Goal: Task Accomplishment & Management: Manage account settings

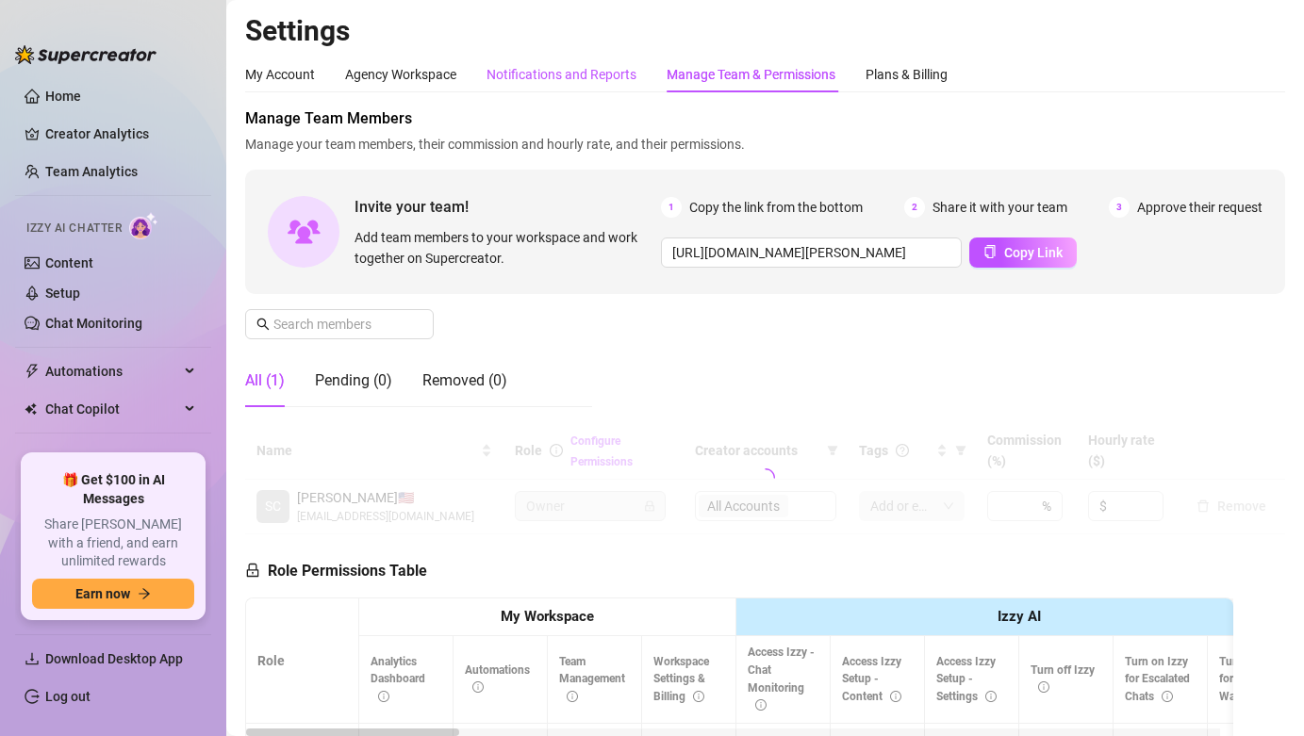
click at [613, 81] on div "Notifications and Reports" at bounding box center [561, 74] width 150 height 21
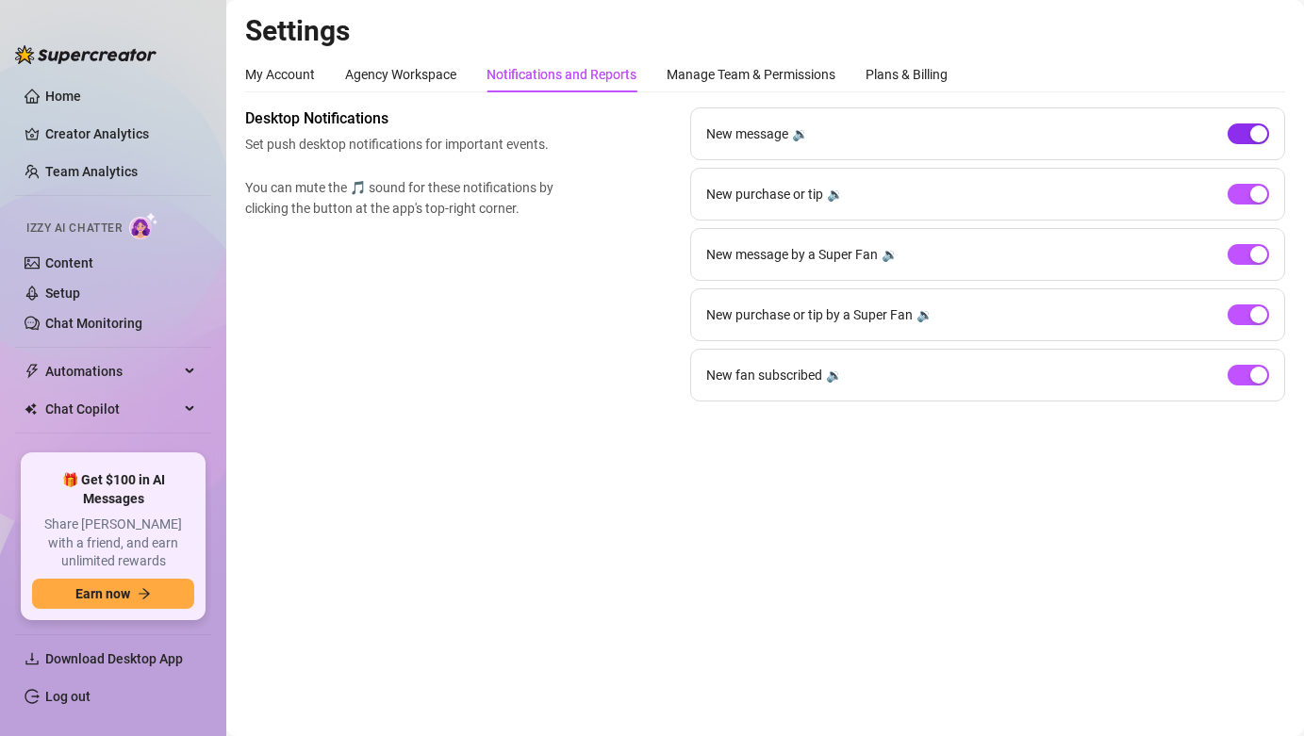
click at [1250, 136] on div "button" at bounding box center [1258, 133] width 17 height 17
click at [1247, 371] on span "button" at bounding box center [1247, 375] width 41 height 21
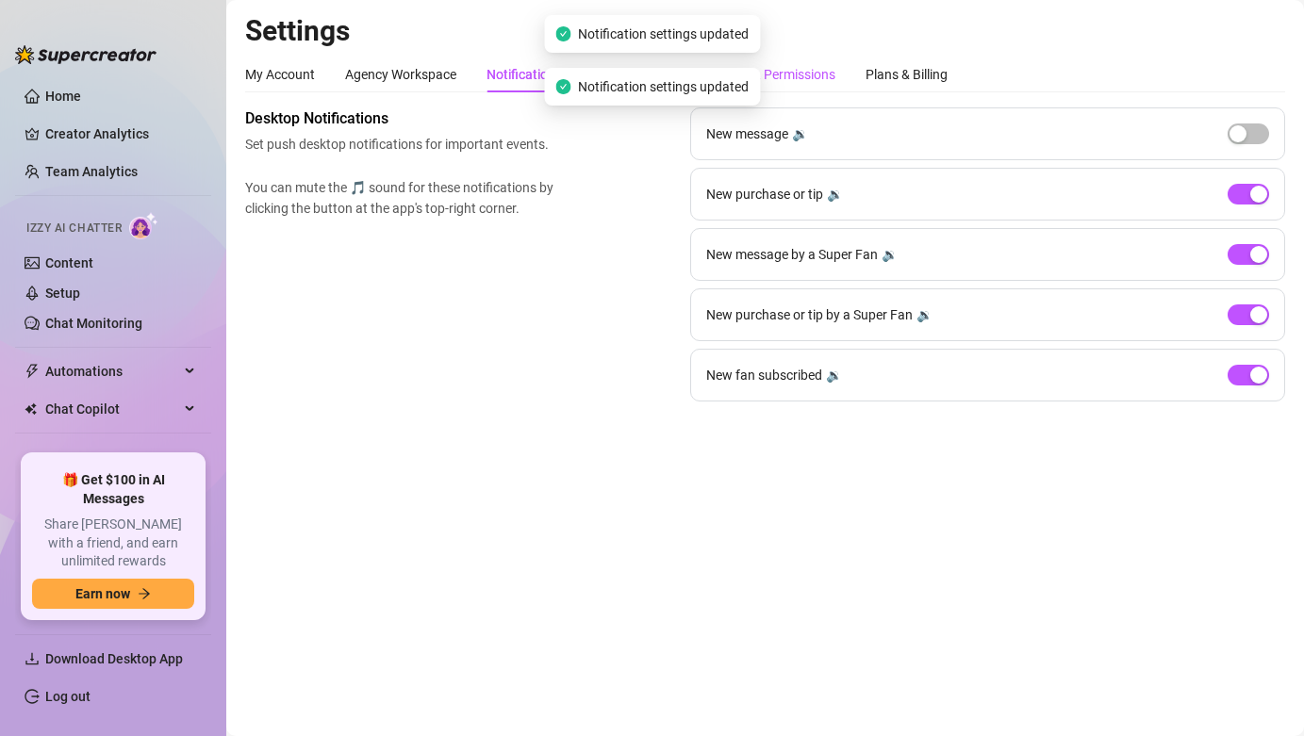
click at [781, 82] on div "Manage Team & Permissions" at bounding box center [750, 74] width 169 height 21
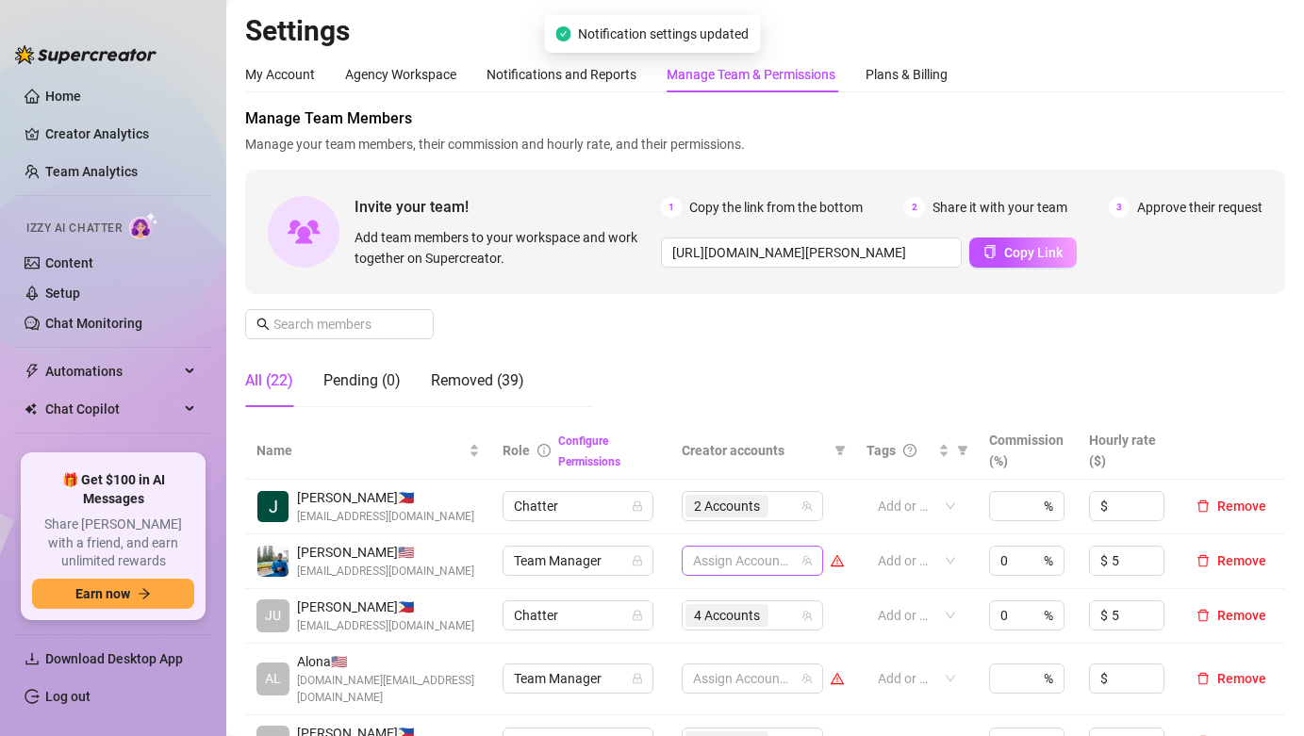
click at [758, 569] on div at bounding box center [742, 561] width 114 height 26
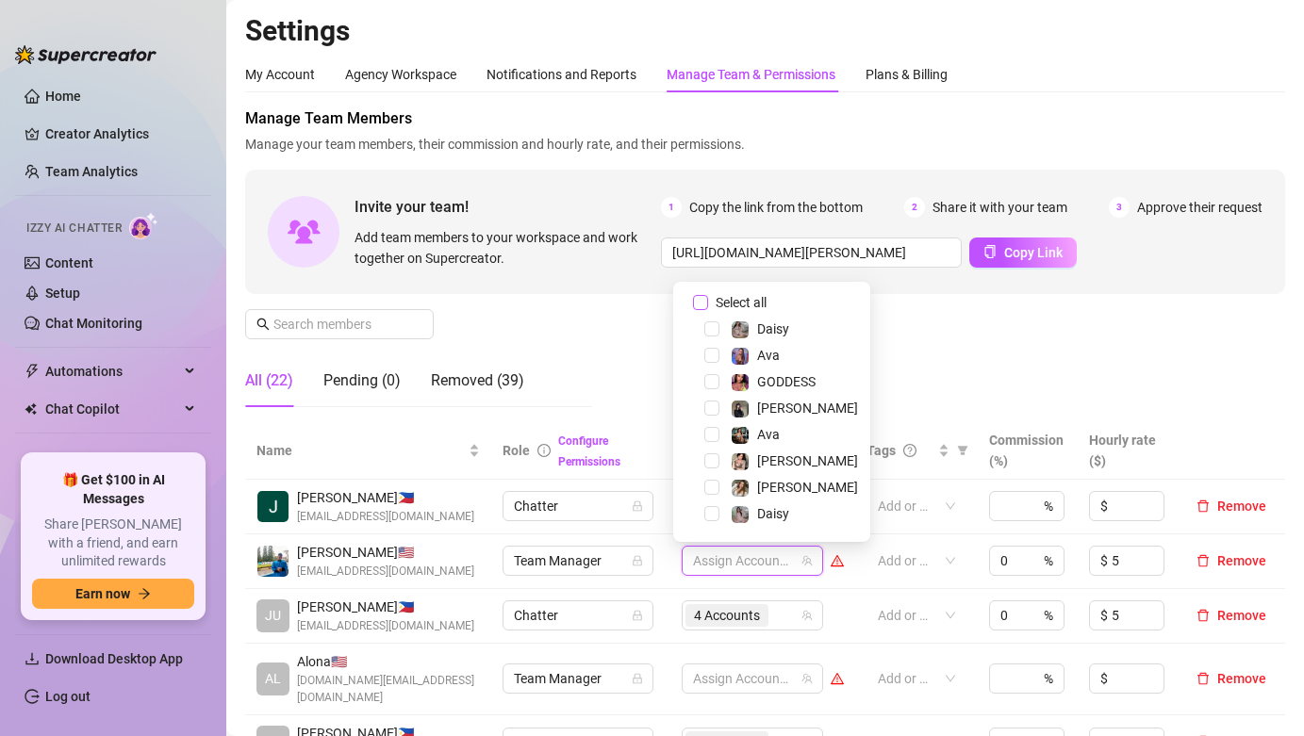
click at [765, 299] on span "Select all" at bounding box center [741, 302] width 66 height 21
click at [708, 299] on input "Select all" at bounding box center [700, 302] width 15 height 15
checkbox input "true"
click at [887, 352] on div "Manage Team Members Manage your team members, their commission and hourly rate,…" at bounding box center [765, 264] width 1040 height 315
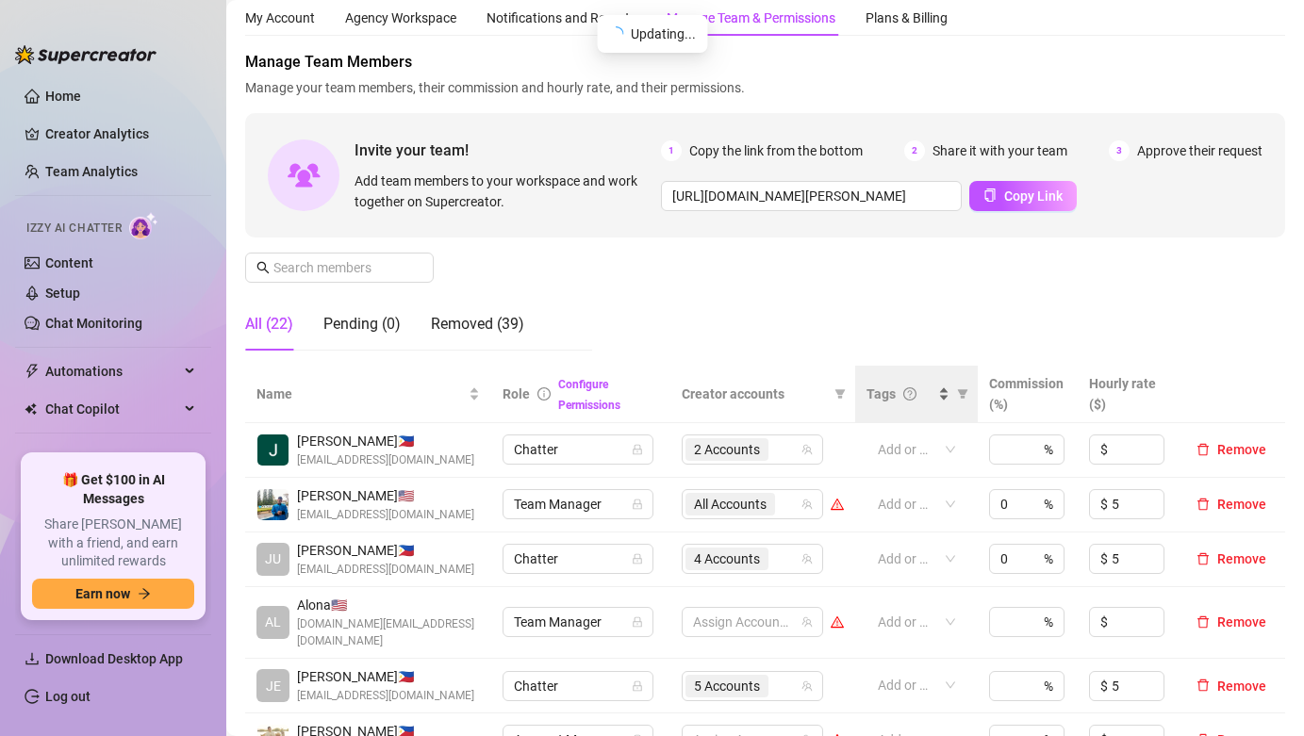
scroll to position [88, 0]
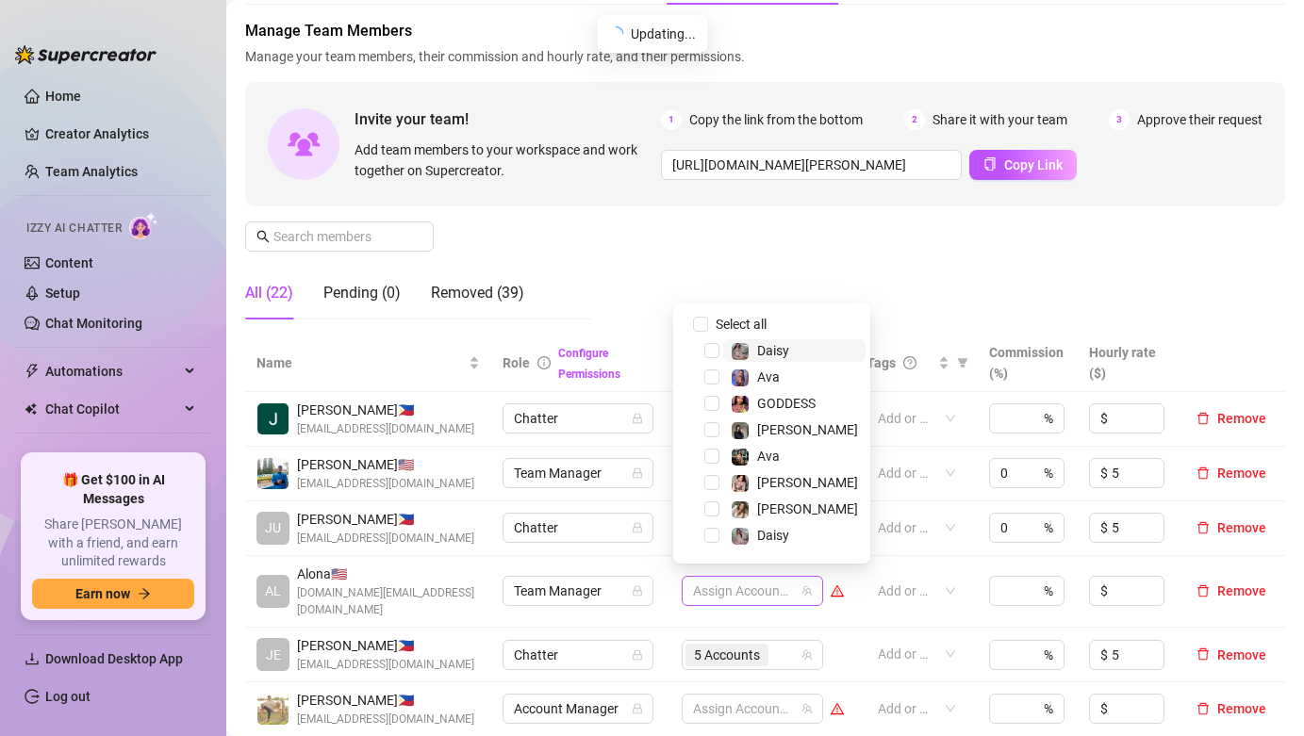
click at [764, 583] on div at bounding box center [742, 591] width 114 height 26
click at [747, 322] on span "Select all" at bounding box center [741, 324] width 66 height 21
click at [708, 322] on input "Select all" at bounding box center [700, 324] width 15 height 15
checkbox input "true"
click at [925, 294] on div "Manage Team Members Manage your team members, their commission and hourly rate,…" at bounding box center [765, 177] width 1040 height 315
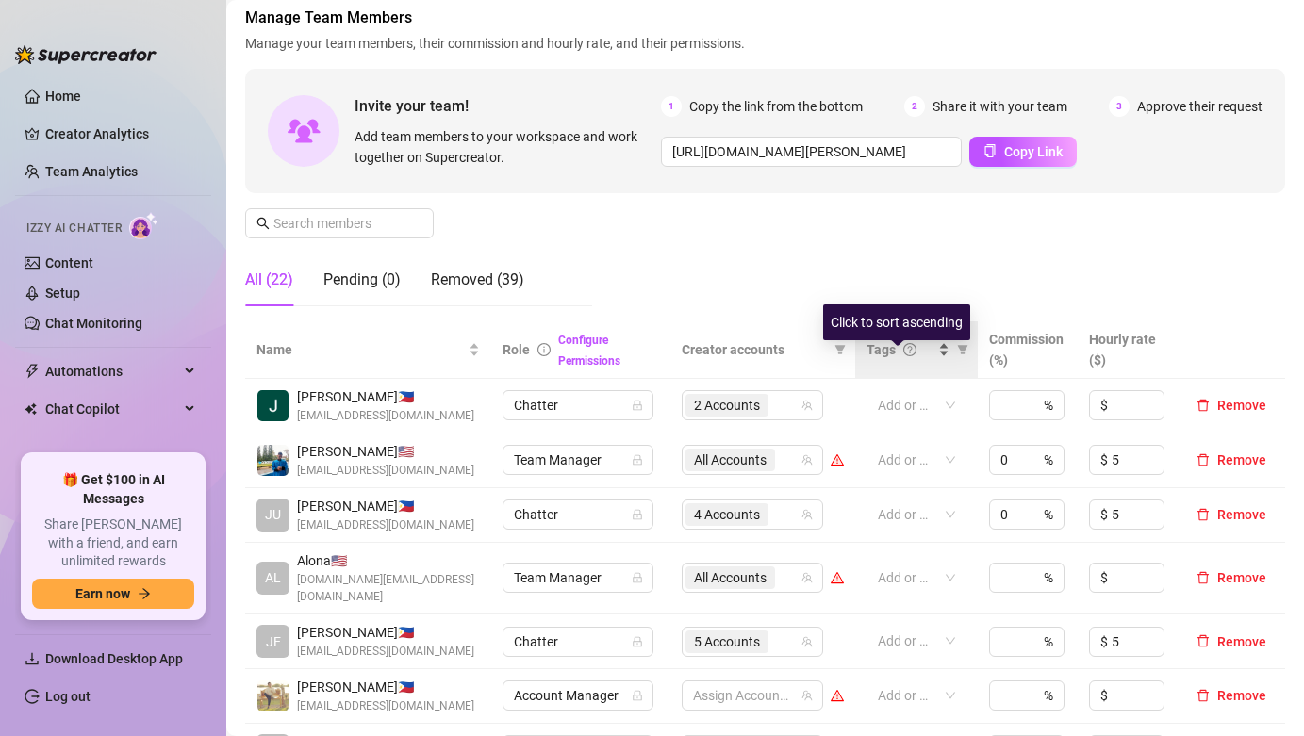
scroll to position [453, 0]
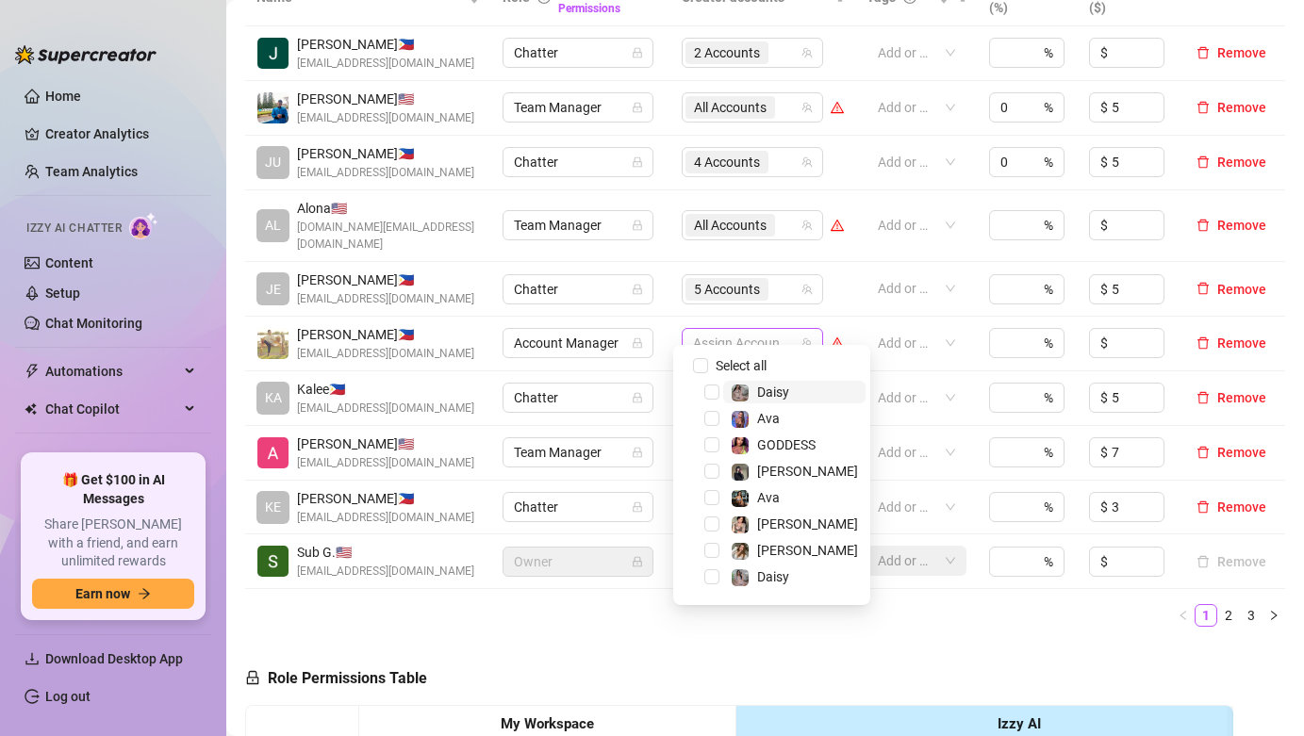
click at [783, 335] on div at bounding box center [742, 343] width 114 height 26
click at [744, 370] on span "Select all" at bounding box center [741, 365] width 66 height 21
click at [708, 370] on input "Select all" at bounding box center [700, 365] width 15 height 15
checkbox input "true"
click at [651, 604] on ul "1 2 3" at bounding box center [765, 615] width 1040 height 23
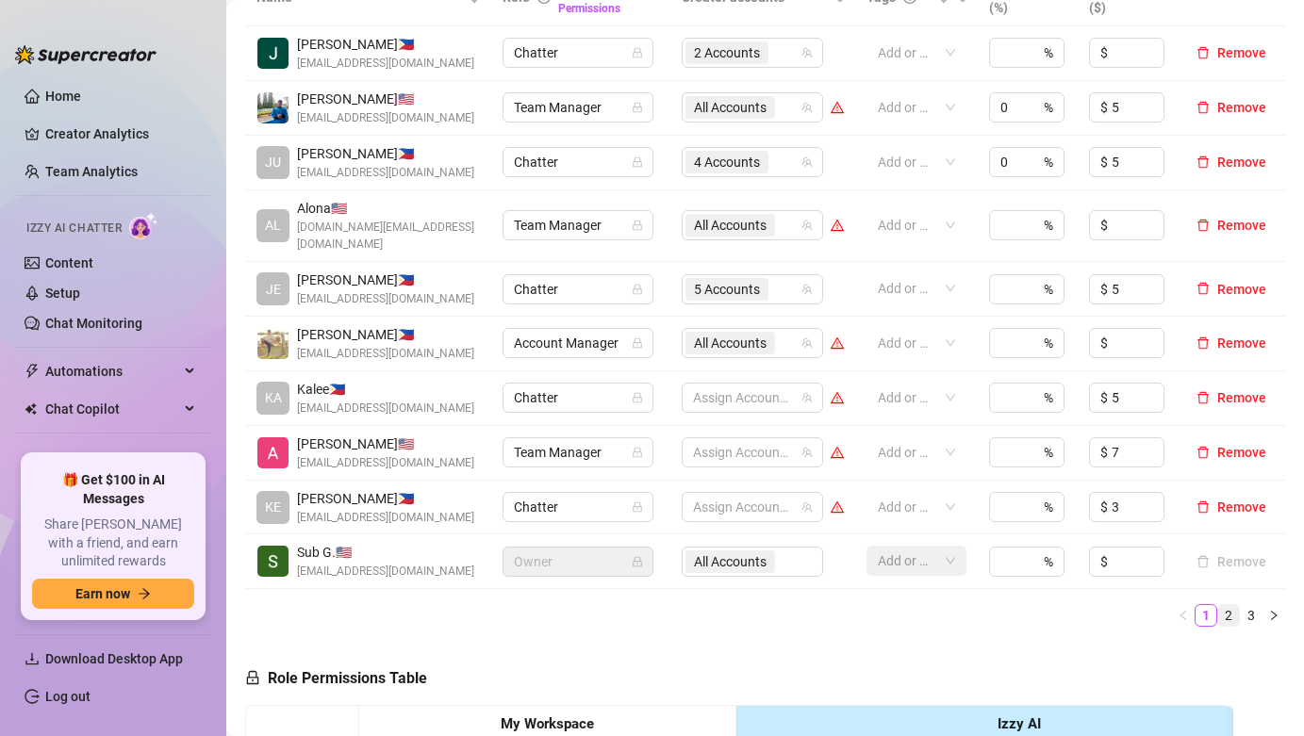
click at [1218, 605] on link "2" at bounding box center [1228, 615] width 21 height 21
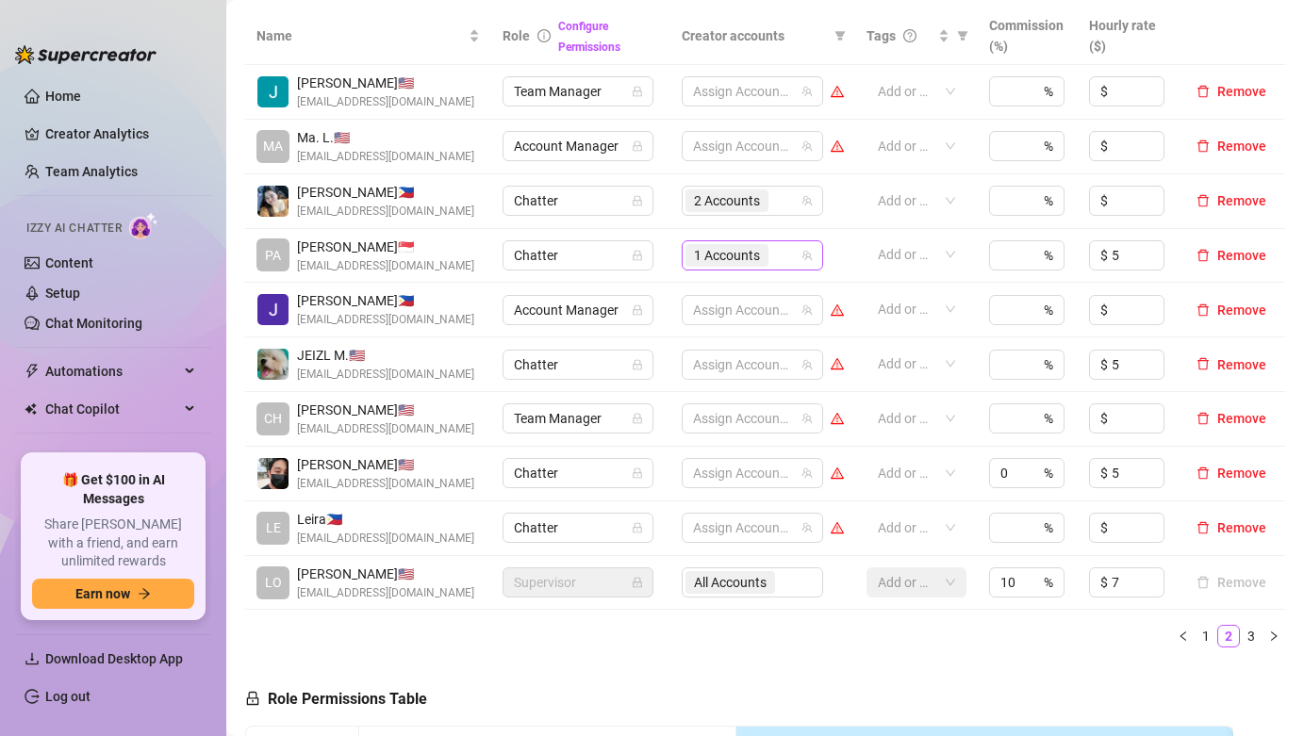
scroll to position [413, 0]
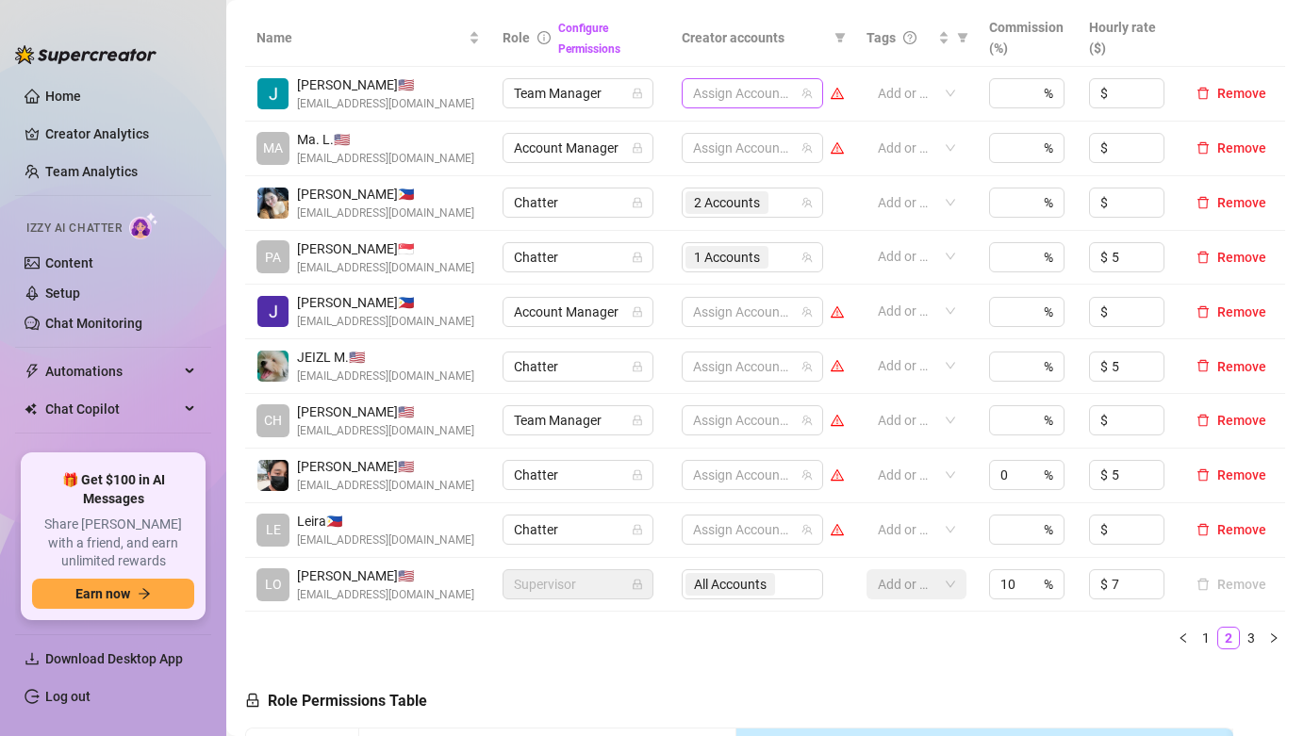
click at [723, 85] on div at bounding box center [742, 93] width 114 height 26
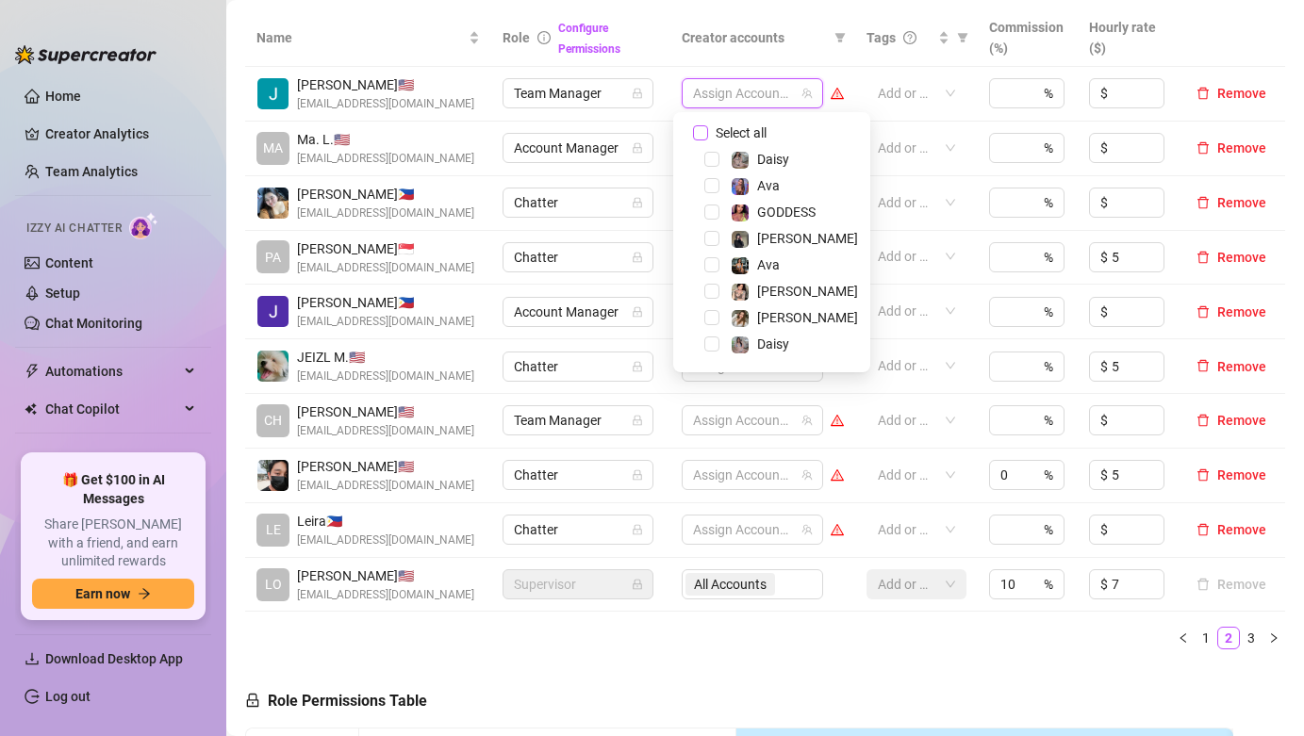
click at [724, 126] on span "Select all" at bounding box center [741, 133] width 66 height 21
click at [708, 126] on input "Select all" at bounding box center [700, 132] width 15 height 15
checkbox input "true"
click at [670, 144] on td "Assign Accounts" at bounding box center [762, 149] width 185 height 55
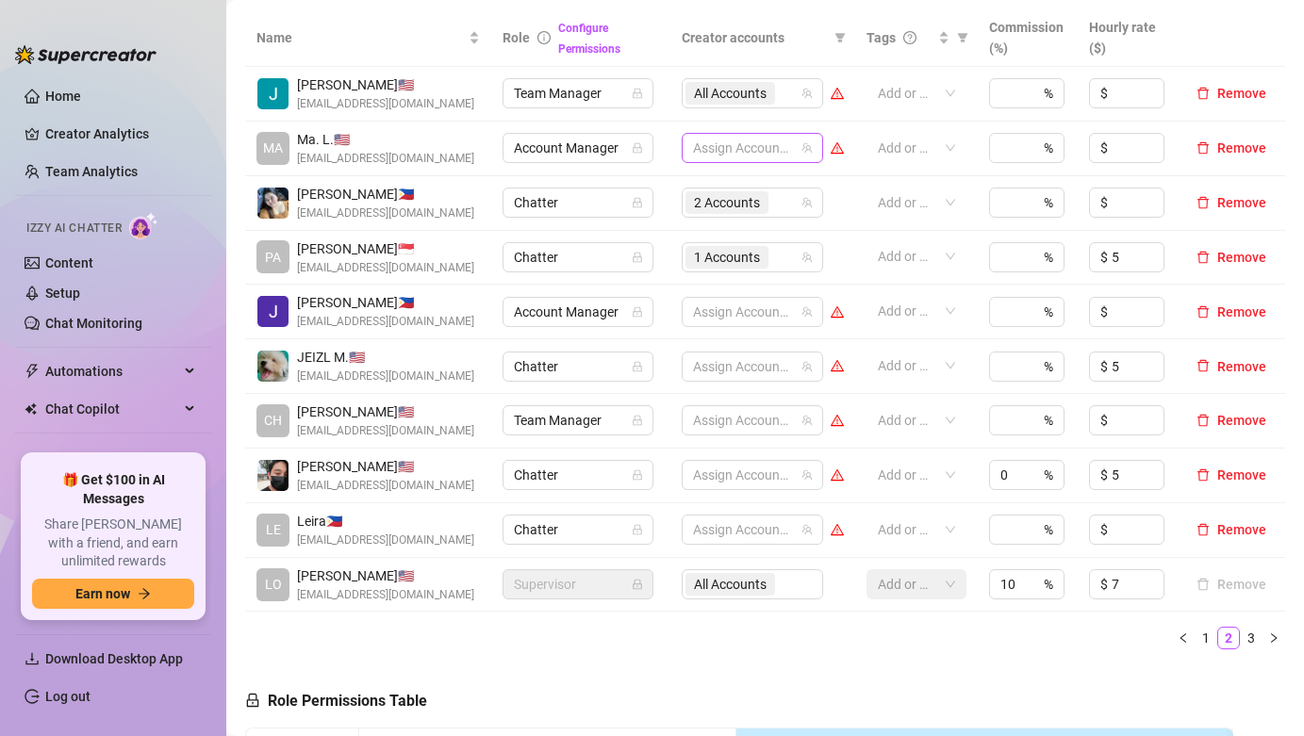
click at [719, 140] on div at bounding box center [742, 148] width 114 height 26
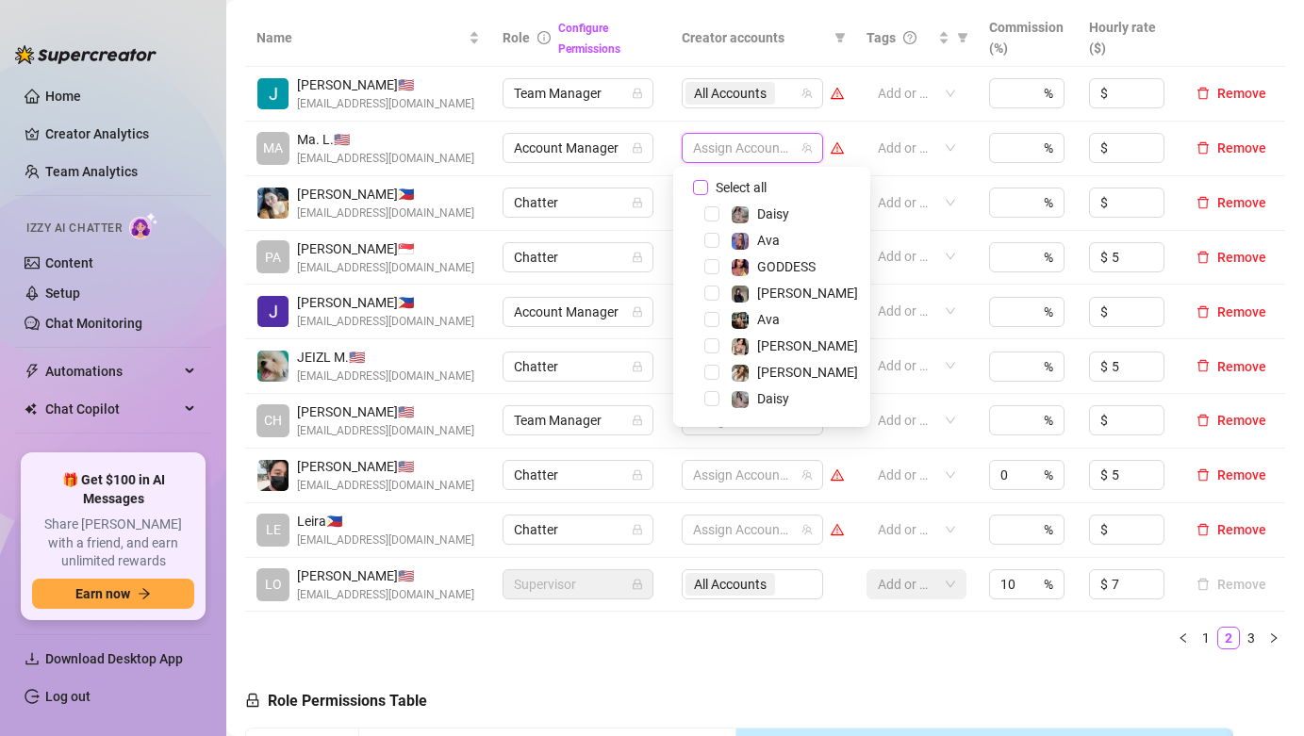
click at [715, 179] on span "Select all" at bounding box center [741, 187] width 66 height 21
click at [708, 180] on input "Select all" at bounding box center [700, 187] width 15 height 15
checkbox input "true"
click at [670, 176] on td "2 Accounts" at bounding box center [762, 203] width 185 height 55
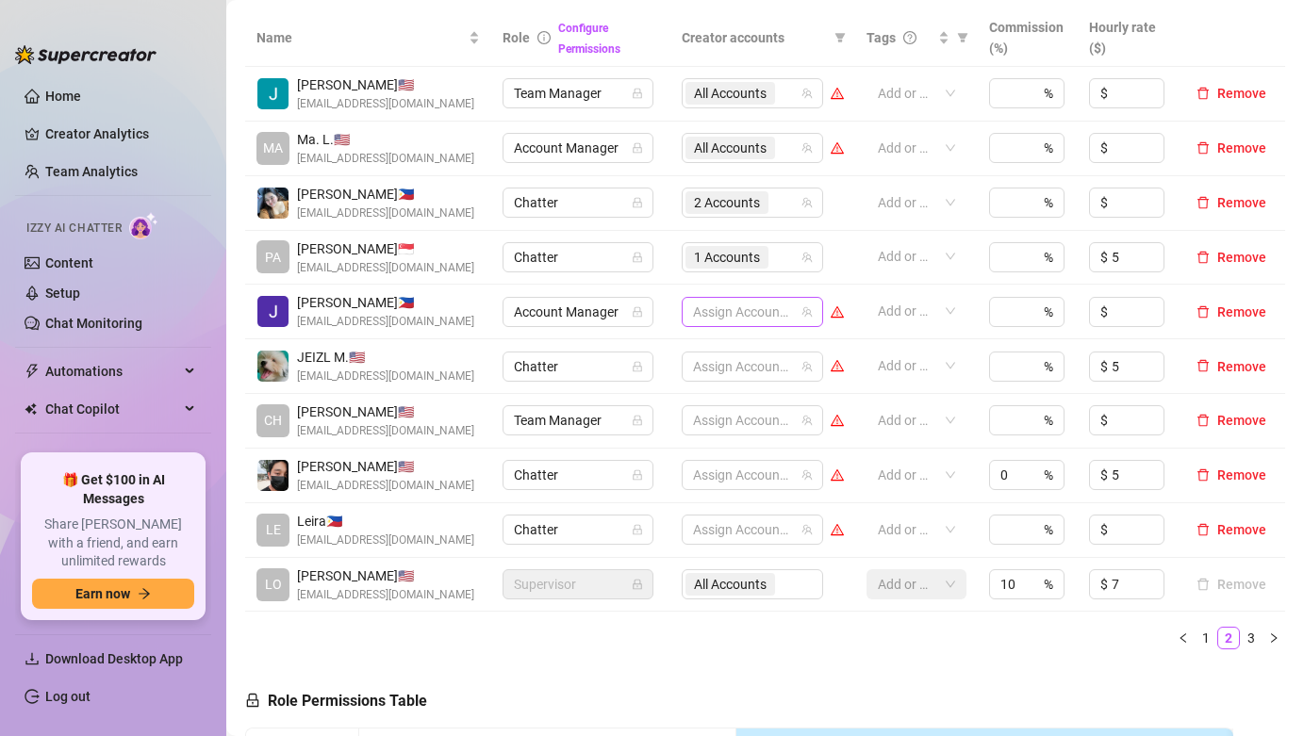
click at [729, 319] on div at bounding box center [742, 312] width 114 height 26
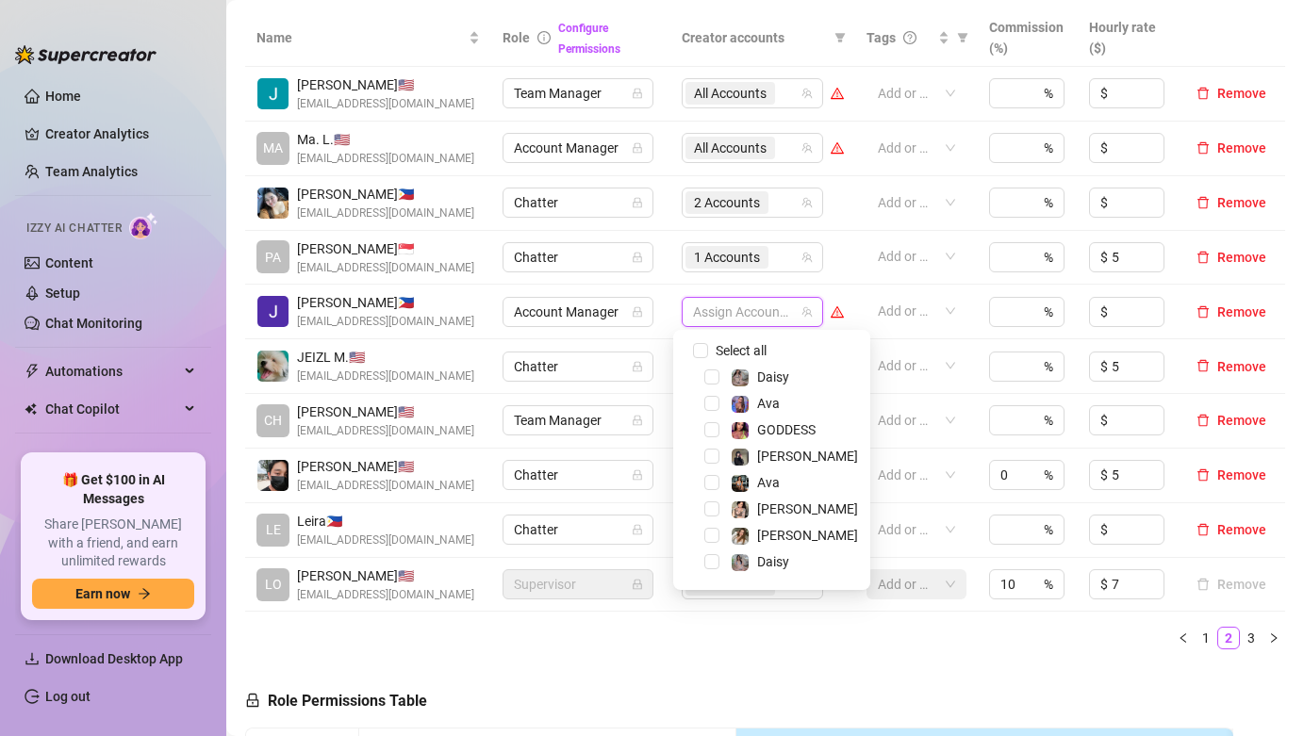
drag, startPoint x: 730, startPoint y: 349, endPoint x: 724, endPoint y: 363, distance: 15.2
click at [730, 350] on span "Select all" at bounding box center [741, 350] width 66 height 21
click at [708, 350] on input "Select all" at bounding box center [700, 350] width 15 height 15
checkbox input "true"
click at [658, 419] on td "Team Manager" at bounding box center [580, 421] width 178 height 55
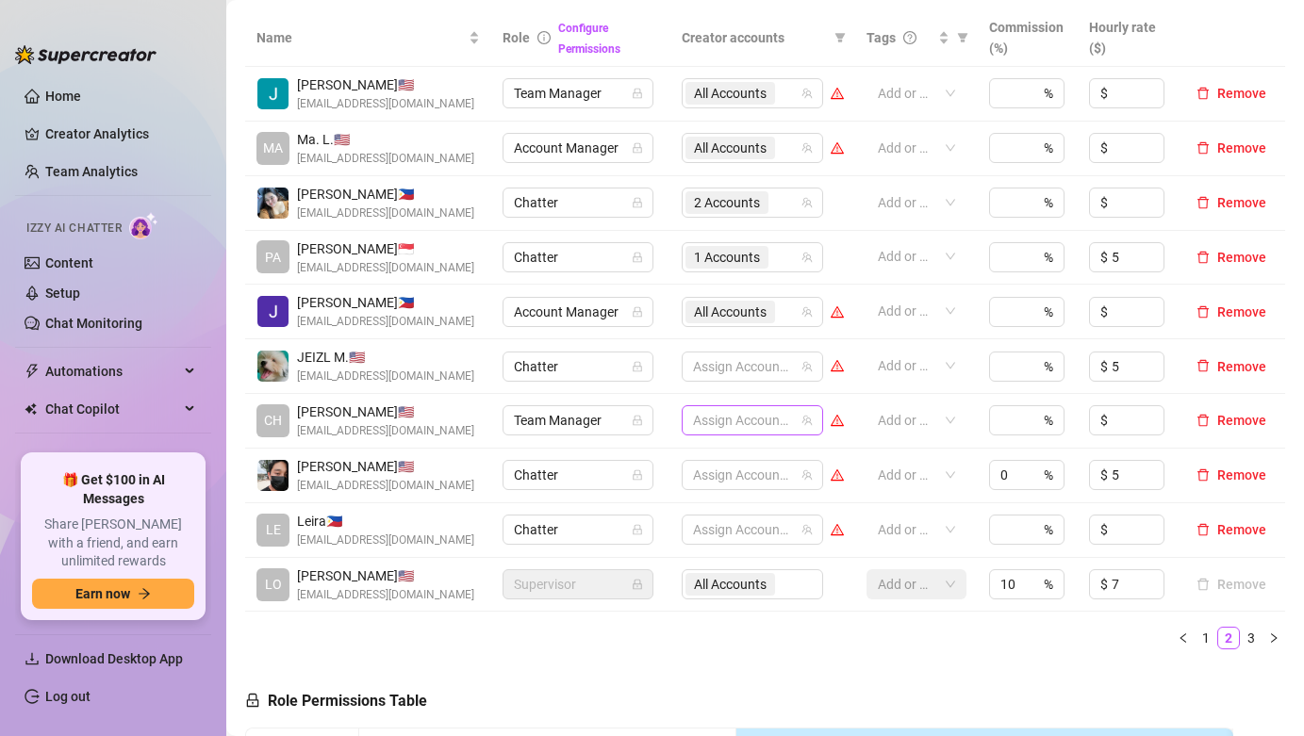
click at [695, 424] on div at bounding box center [742, 420] width 114 height 26
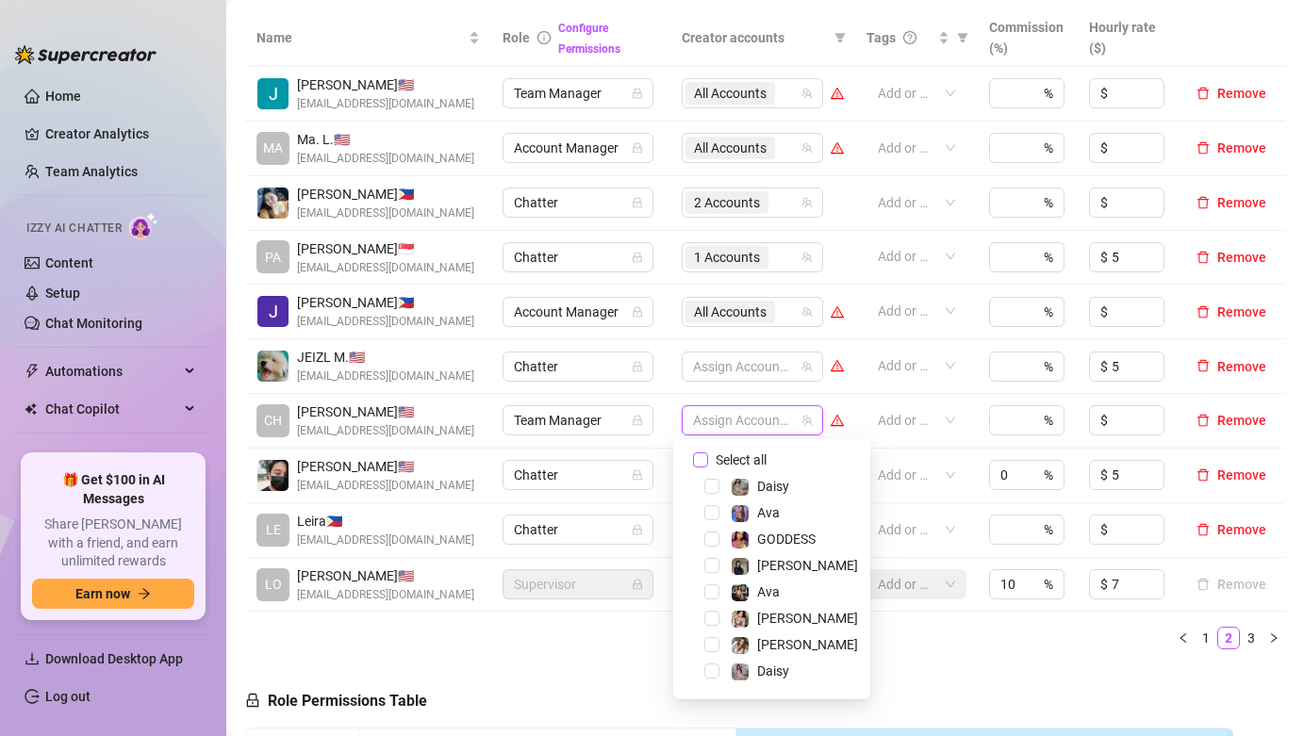
click at [726, 458] on span "Select all" at bounding box center [741, 460] width 66 height 21
click at [708, 458] on input "Select all" at bounding box center [700, 459] width 15 height 15
checkbox input "true"
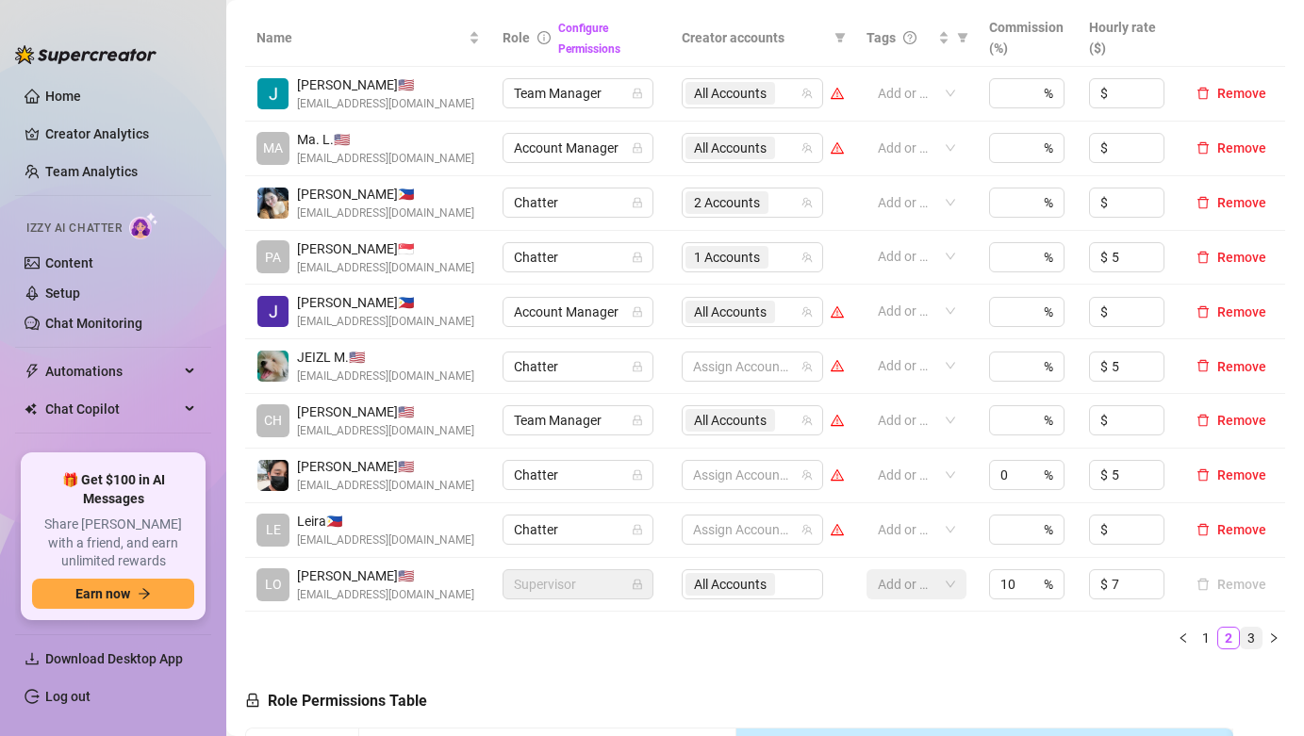
click at [1241, 649] on link "3" at bounding box center [1251, 638] width 21 height 21
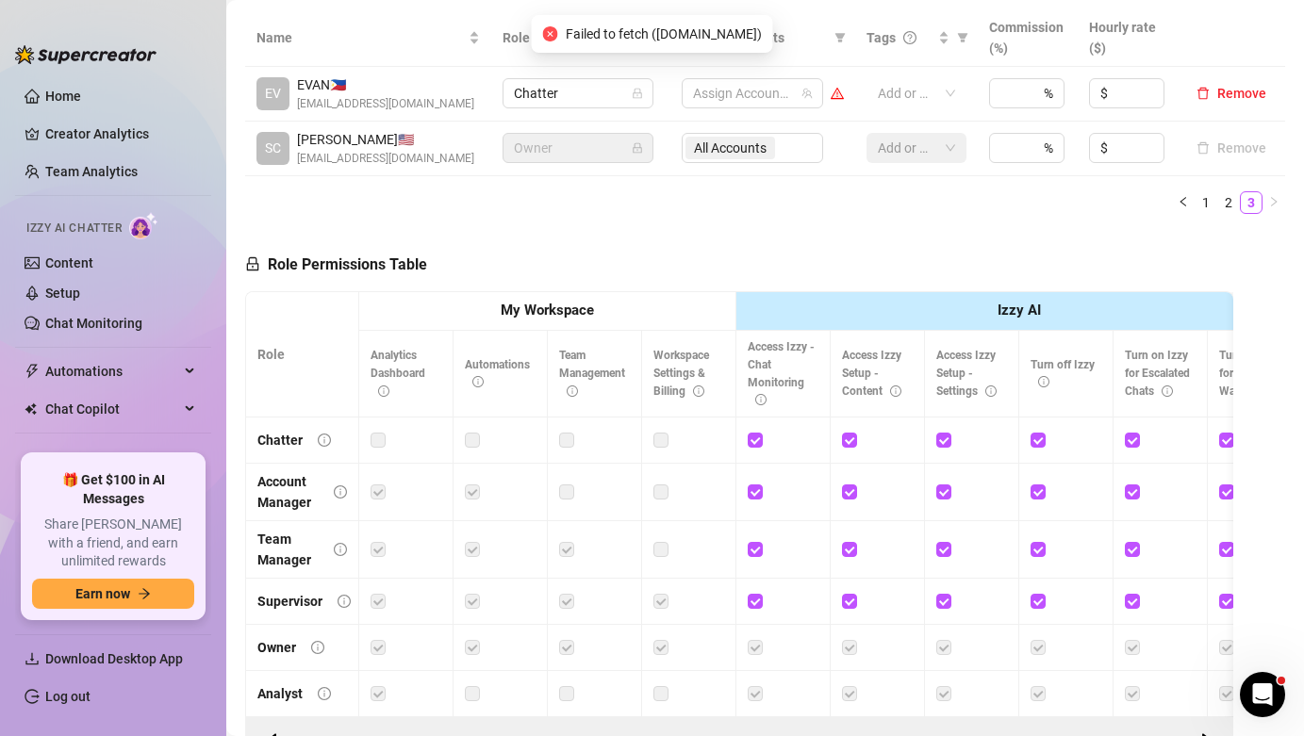
scroll to position [0, 0]
click at [633, 182] on div "Name Role Configure Permissions Creator accounts Tags Commission (%) Hourly rat…" at bounding box center [765, 111] width 1040 height 205
